Goal: Task Accomplishment & Management: Manage account settings

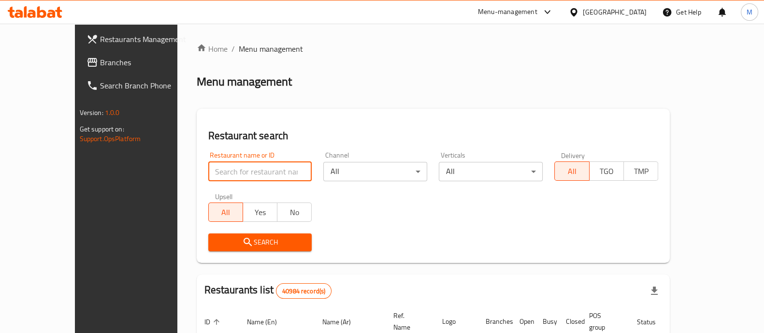
click at [208, 171] on input "search" at bounding box center [260, 171] width 104 height 19
type input "true mama"
click button "Search" at bounding box center [260, 242] width 104 height 18
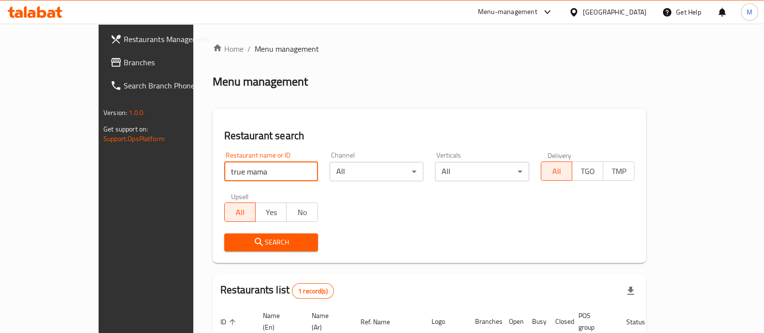
scroll to position [79, 0]
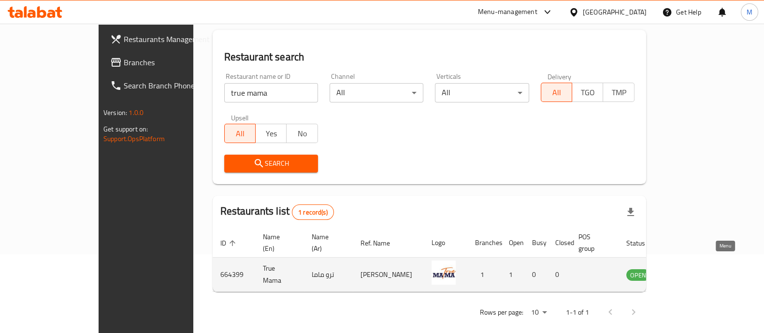
click at [689, 269] on icon "enhanced table" at bounding box center [683, 275] width 12 height 12
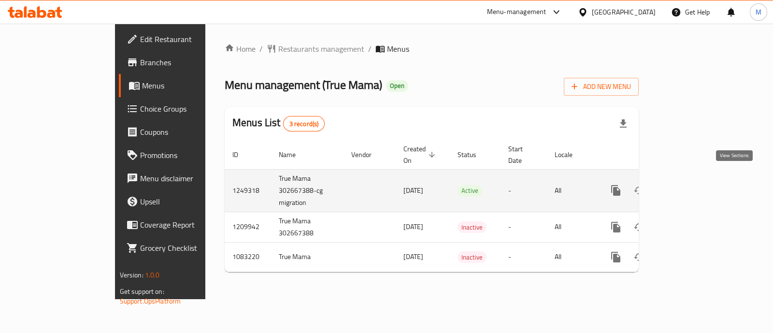
click at [692, 185] on icon "enhanced table" at bounding box center [686, 191] width 12 height 12
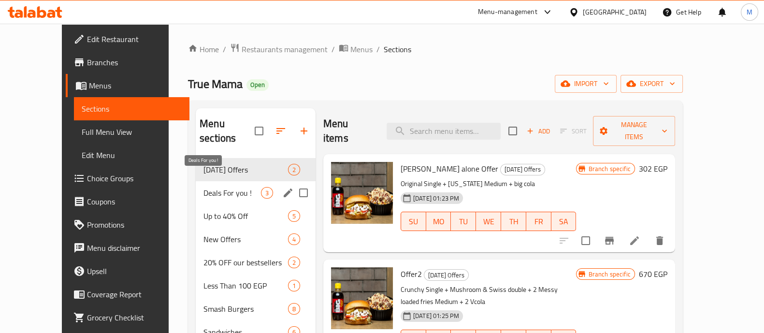
click at [232, 187] on span "Deals For you !" at bounding box center [232, 193] width 58 height 12
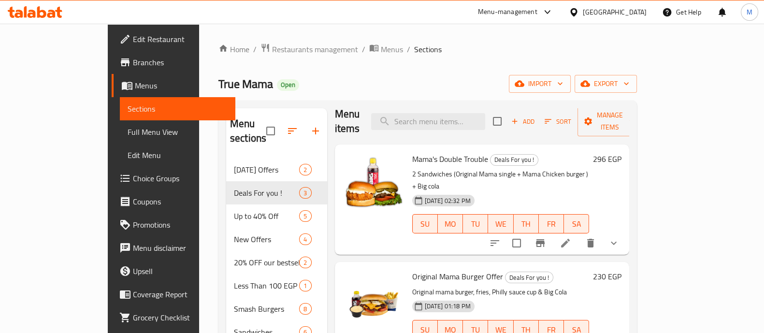
scroll to position [143, 0]
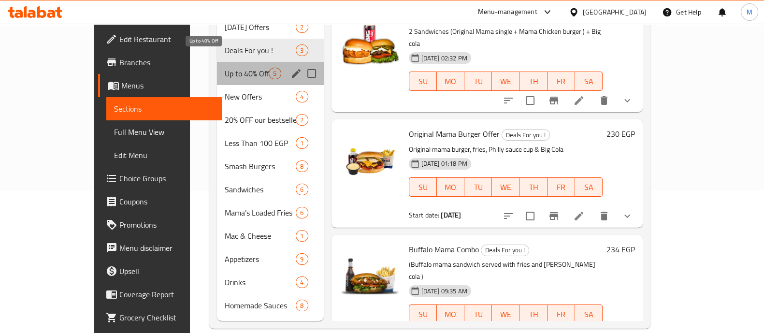
click at [225, 68] on span "Up to 40% Off" at bounding box center [247, 74] width 44 height 12
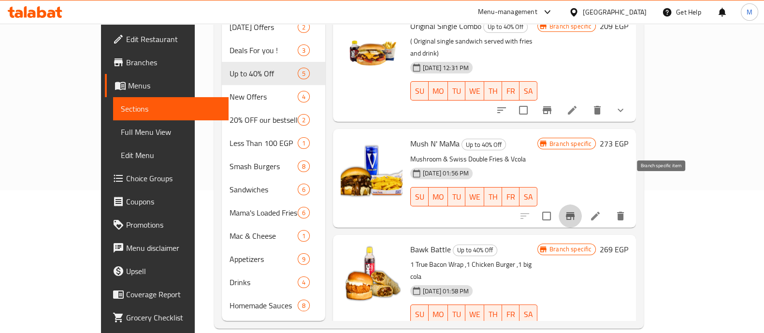
click at [582, 204] on button "Branch-specific-item" at bounding box center [570, 215] width 23 height 23
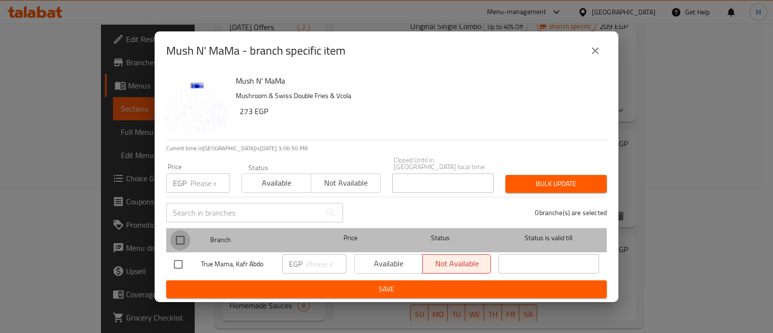
click at [174, 238] on input "checkbox" at bounding box center [180, 240] width 20 height 20
checkbox input "true"
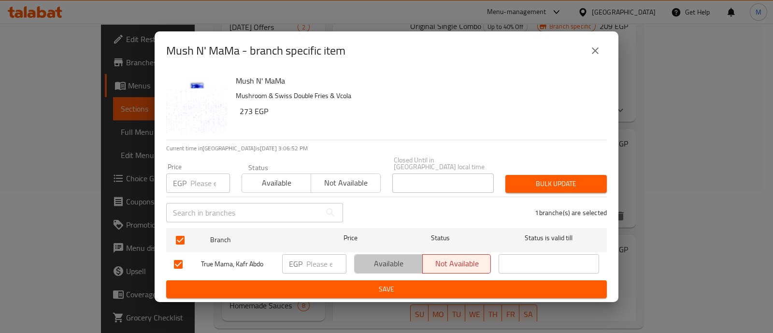
click at [390, 267] on button "Available" at bounding box center [388, 263] width 69 height 19
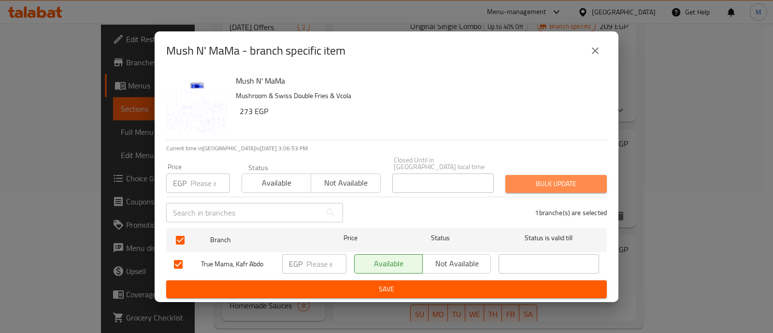
click at [555, 182] on span "Bulk update" at bounding box center [556, 184] width 86 height 12
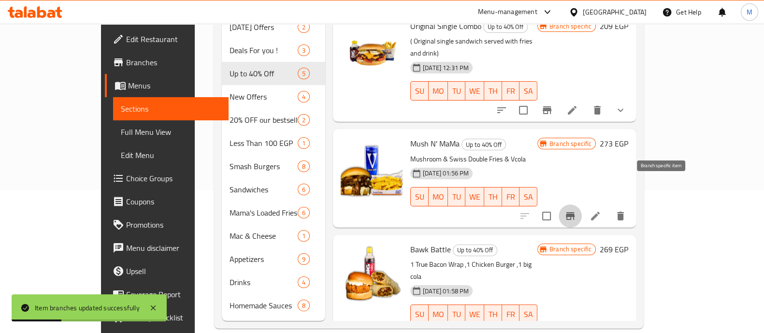
click at [575, 212] on icon "Branch-specific-item" at bounding box center [570, 216] width 9 height 8
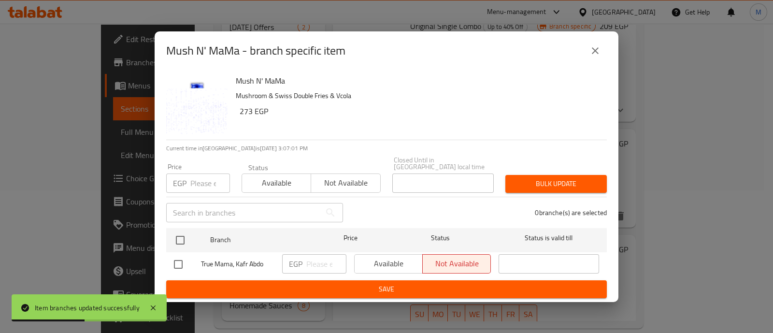
click at [354, 256] on div "Available Not available" at bounding box center [422, 263] width 137 height 19
click at [181, 259] on input "checkbox" at bounding box center [178, 264] width 20 height 20
checkbox input "true"
click at [408, 254] on button "Available" at bounding box center [388, 263] width 69 height 19
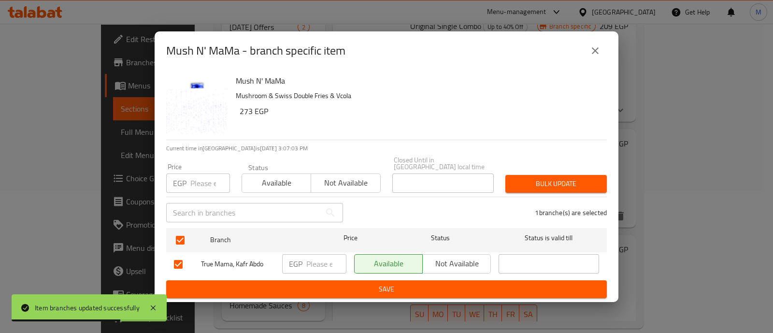
click at [407, 288] on span "Save" at bounding box center [386, 289] width 425 height 12
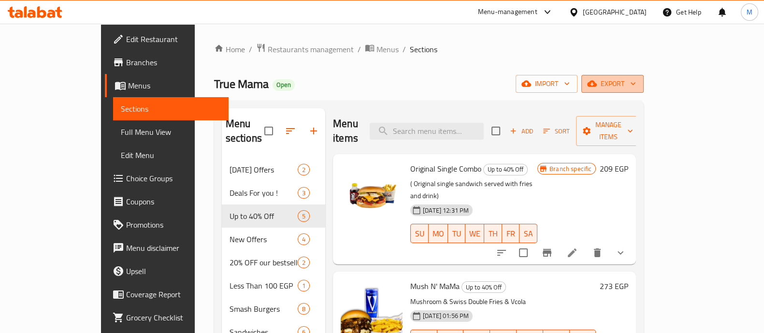
click at [636, 86] on span "export" at bounding box center [612, 84] width 47 height 12
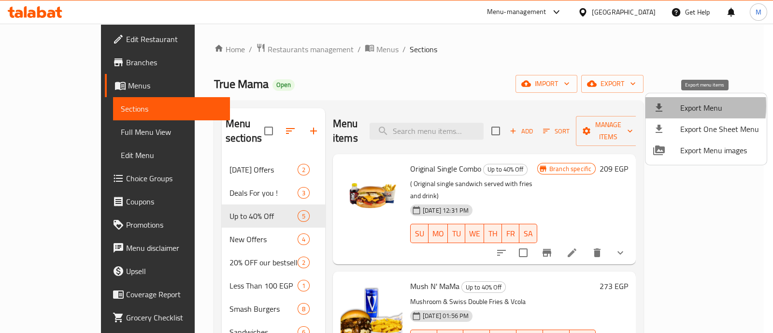
click at [667, 106] on div at bounding box center [667, 108] width 27 height 12
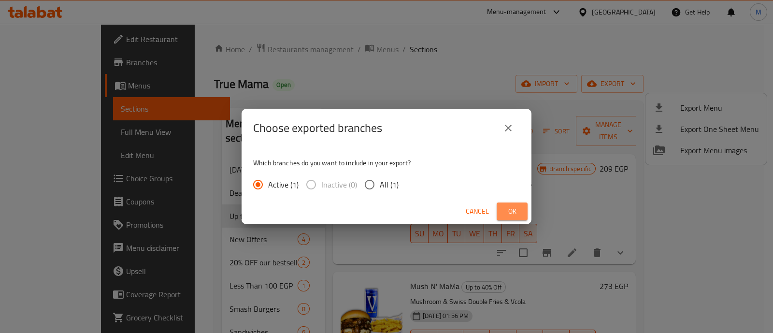
click at [522, 212] on button "Ok" at bounding box center [512, 212] width 31 height 18
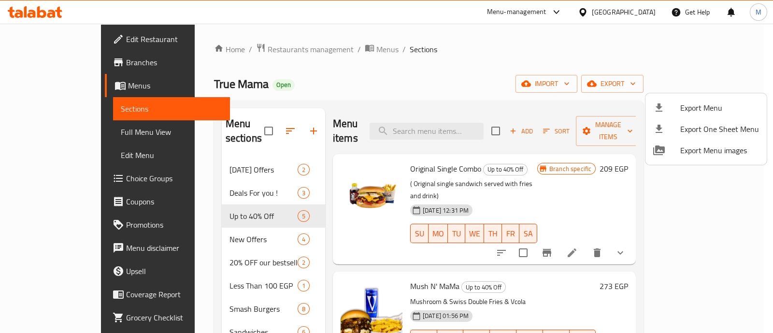
click at [31, 59] on div at bounding box center [386, 166] width 773 height 333
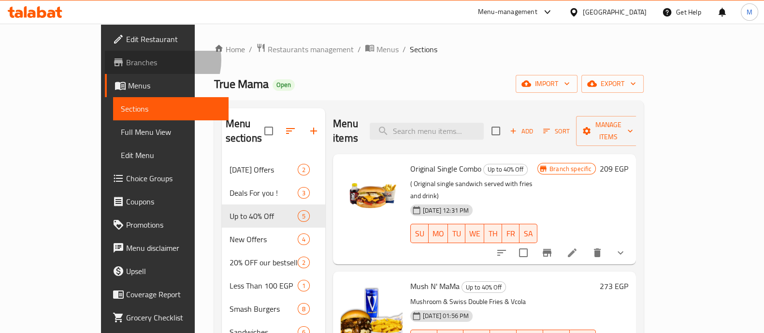
click at [126, 60] on span "Branches" at bounding box center [173, 63] width 95 height 12
